Goal: Task Accomplishment & Management: Complete application form

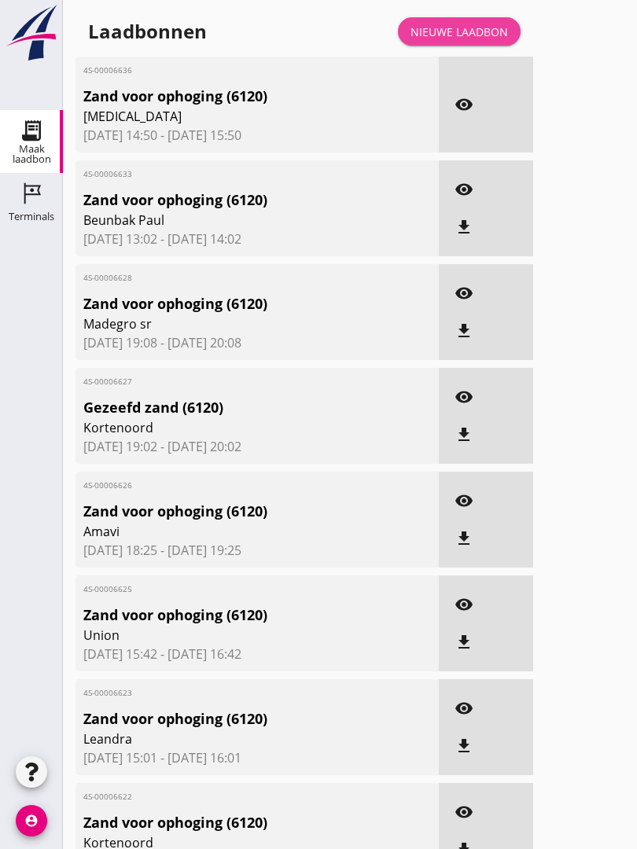
click at [472, 36] on link "Nieuwe laadbon" at bounding box center [459, 31] width 123 height 28
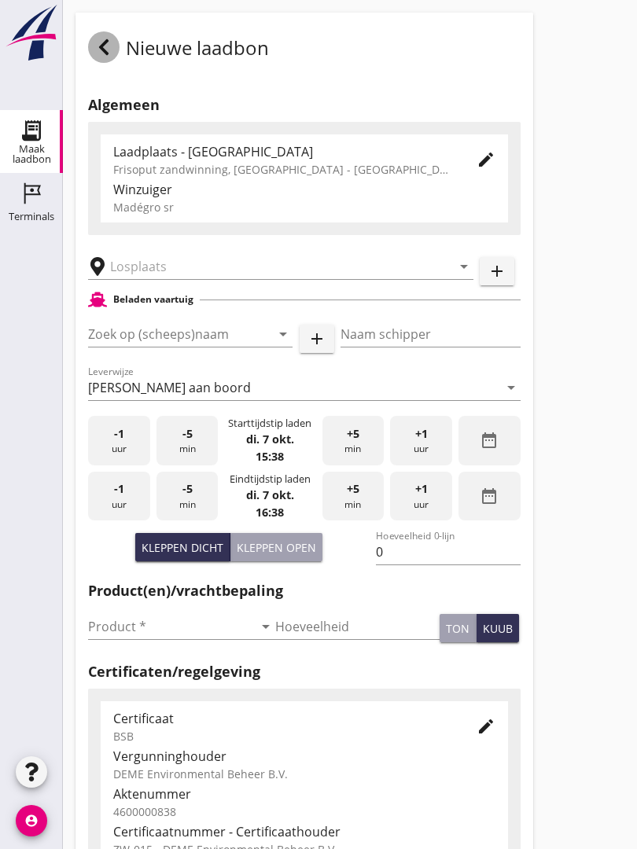
click at [99, 57] on icon at bounding box center [103, 47] width 19 height 19
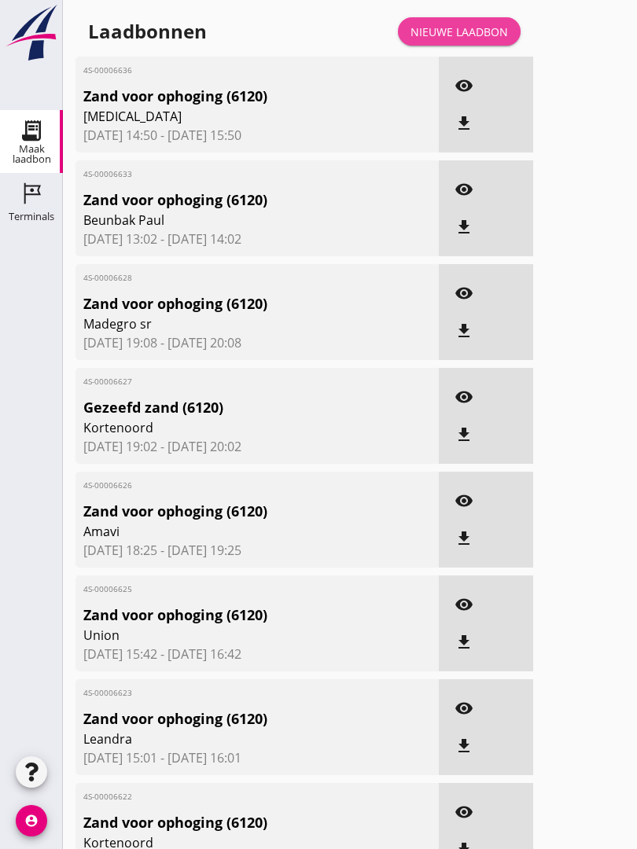
click at [481, 38] on link "Nieuwe laadbon" at bounding box center [459, 31] width 123 height 28
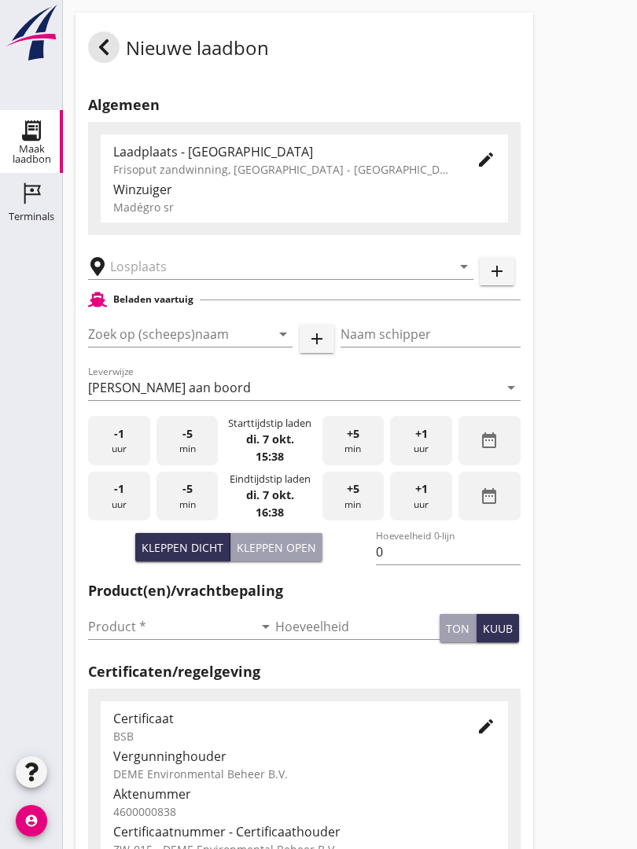
click at [189, 271] on input "text" at bounding box center [269, 266] width 319 height 25
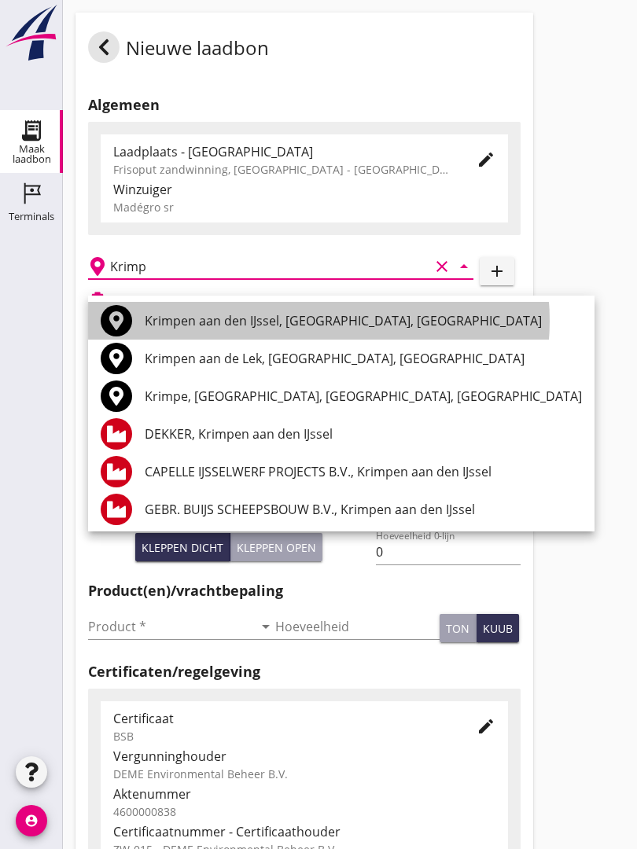
click at [240, 311] on div "Krimpen aan den IJssel, [GEOGRAPHIC_DATA], [GEOGRAPHIC_DATA]" at bounding box center [363, 320] width 437 height 19
type input "Krimpen aan den IJssel, [GEOGRAPHIC_DATA], [GEOGRAPHIC_DATA]"
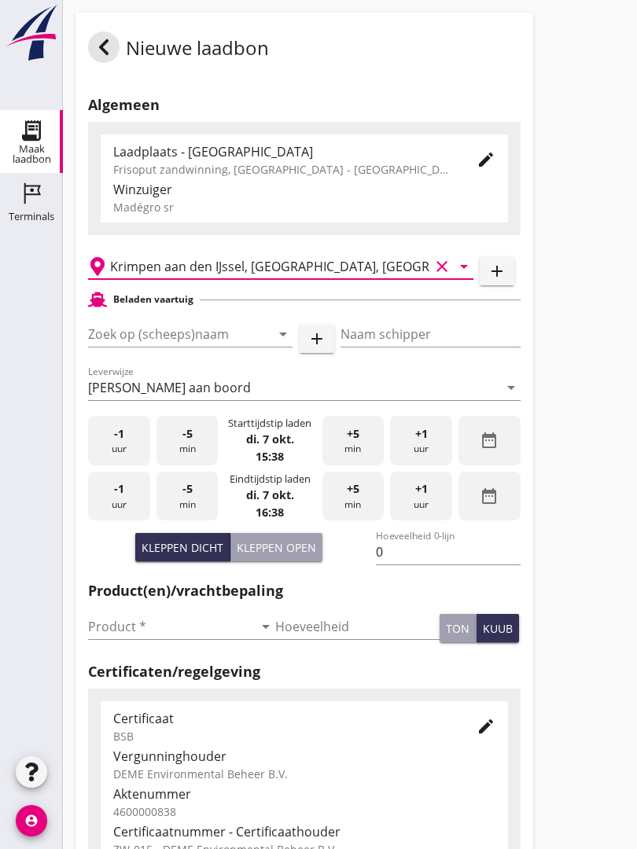
click at [197, 344] on input "Zoek op (scheeps)naam" at bounding box center [168, 334] width 160 height 25
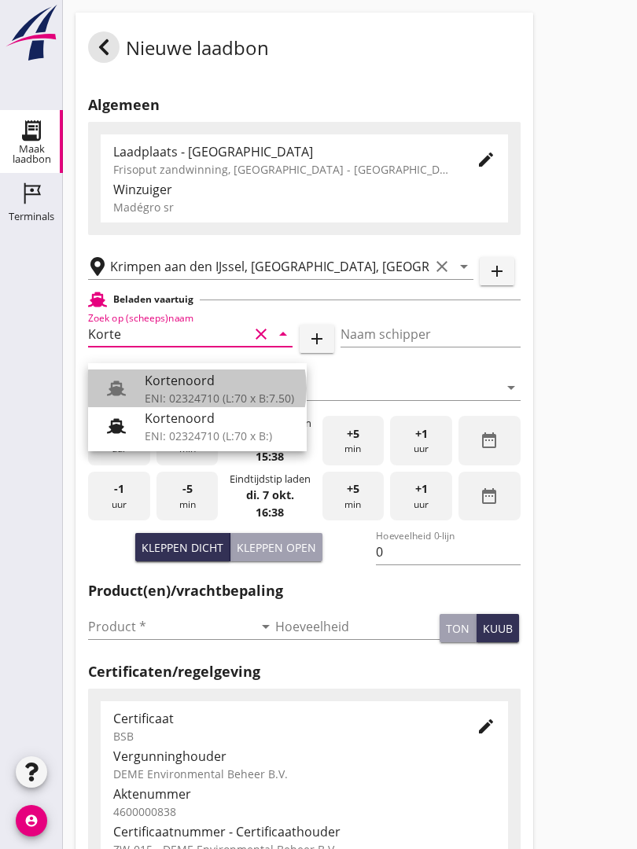
click at [200, 377] on div "Kortenoord" at bounding box center [219, 380] width 149 height 19
type input "Kortenoord"
type input "[PERSON_NAME]"
type input "621"
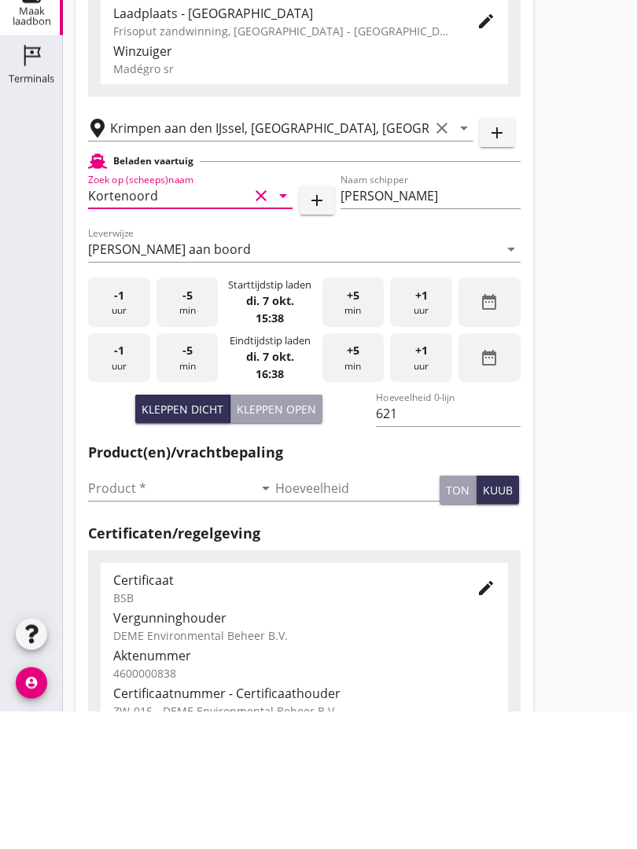
click at [118, 614] on input "Product *" at bounding box center [170, 626] width 165 height 25
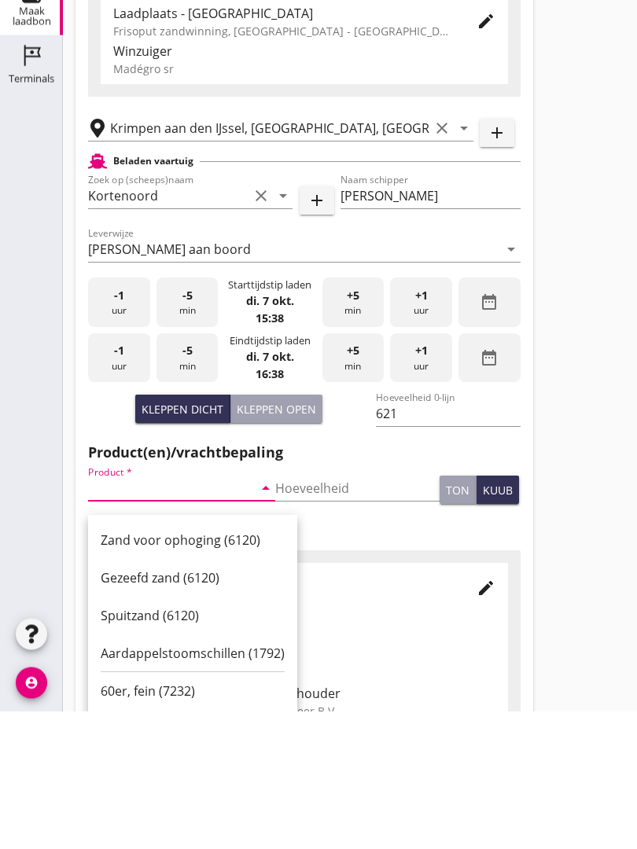
click at [184, 669] on div "Zand voor ophoging (6120)" at bounding box center [193, 678] width 184 height 19
type input "Zand voor ophoging (6120)"
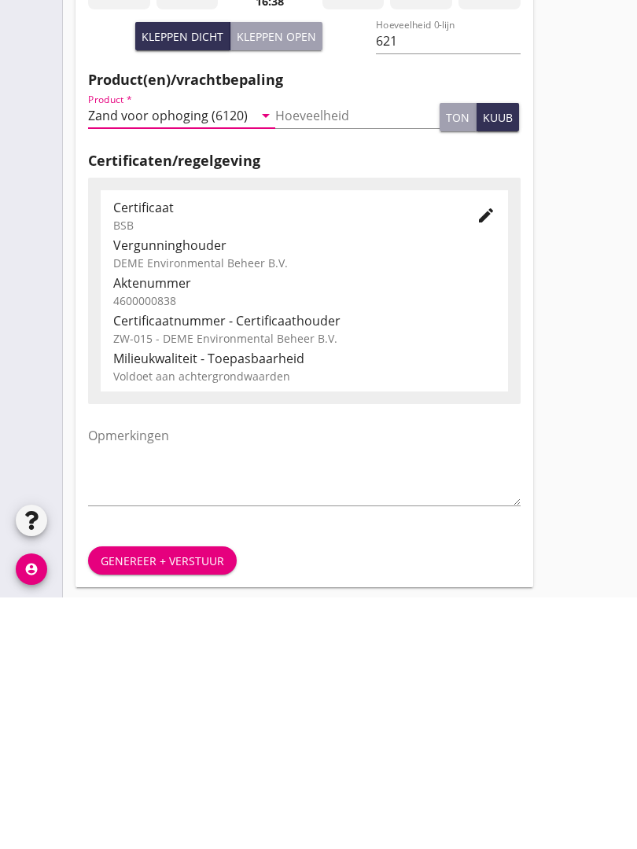
scroll to position [275, 0]
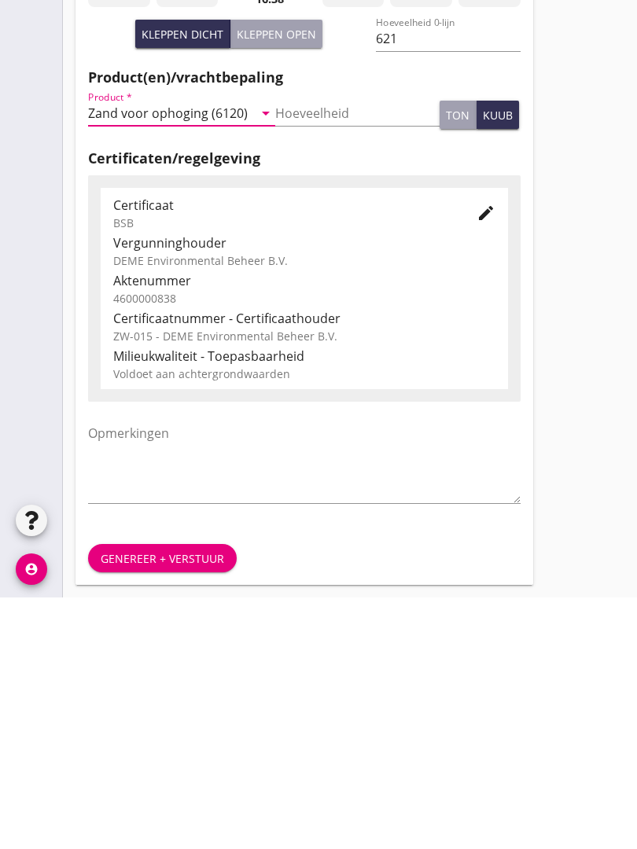
click at [158, 802] on div "Genereer + verstuur" at bounding box center [162, 810] width 123 height 17
